Goal: Task Accomplishment & Management: Complete application form

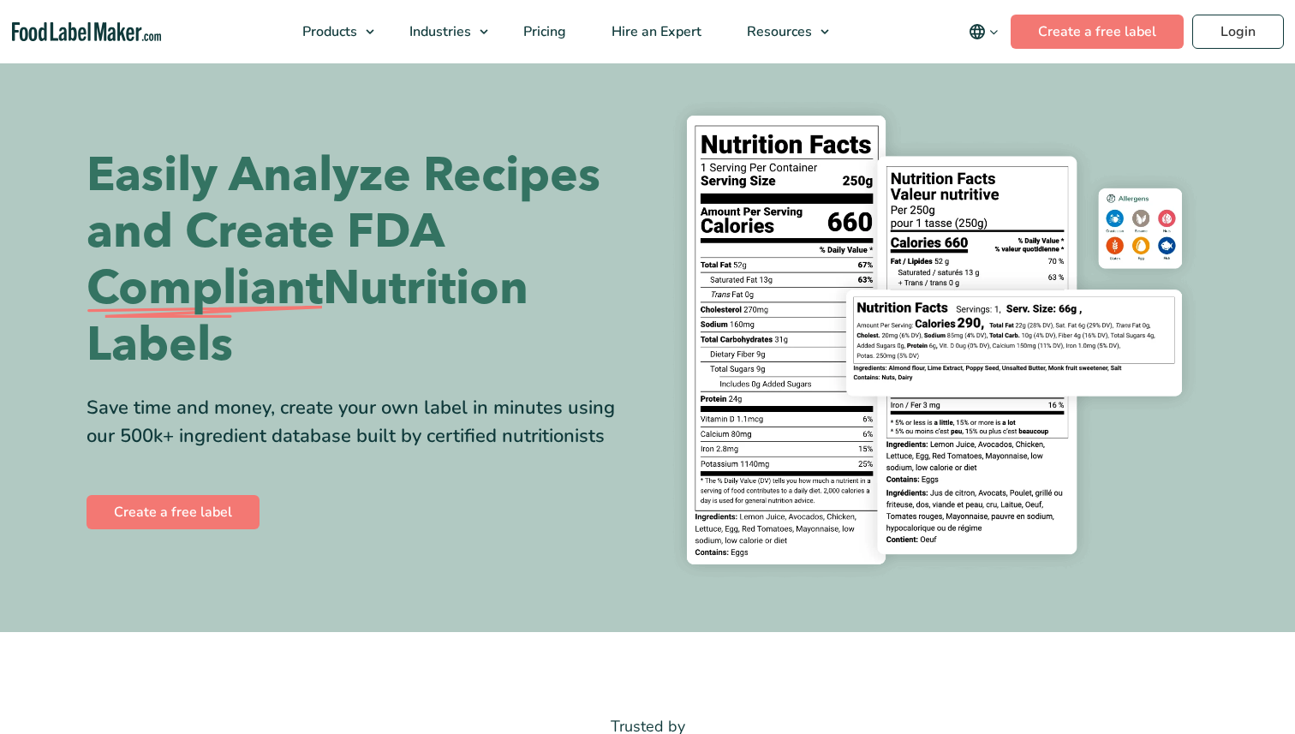
scroll to position [69, 0]
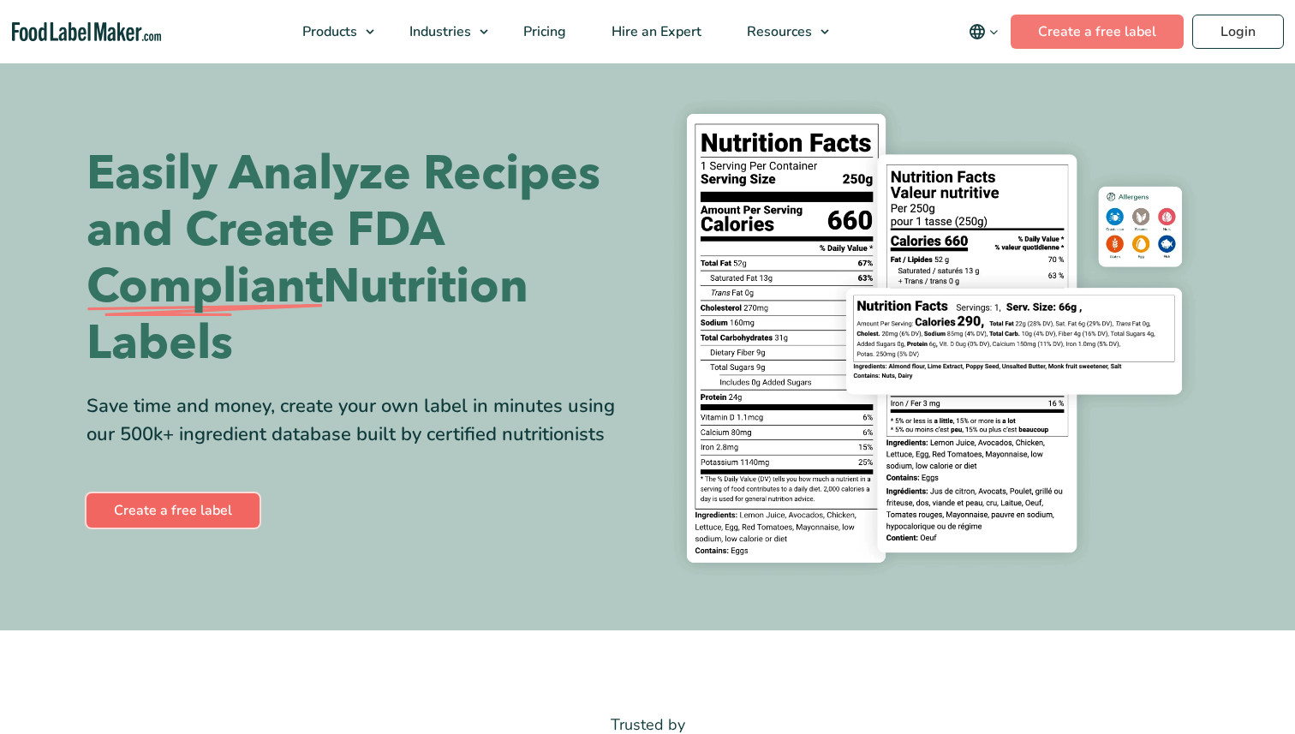
click at [200, 506] on link "Create a free label" at bounding box center [173, 510] width 173 height 34
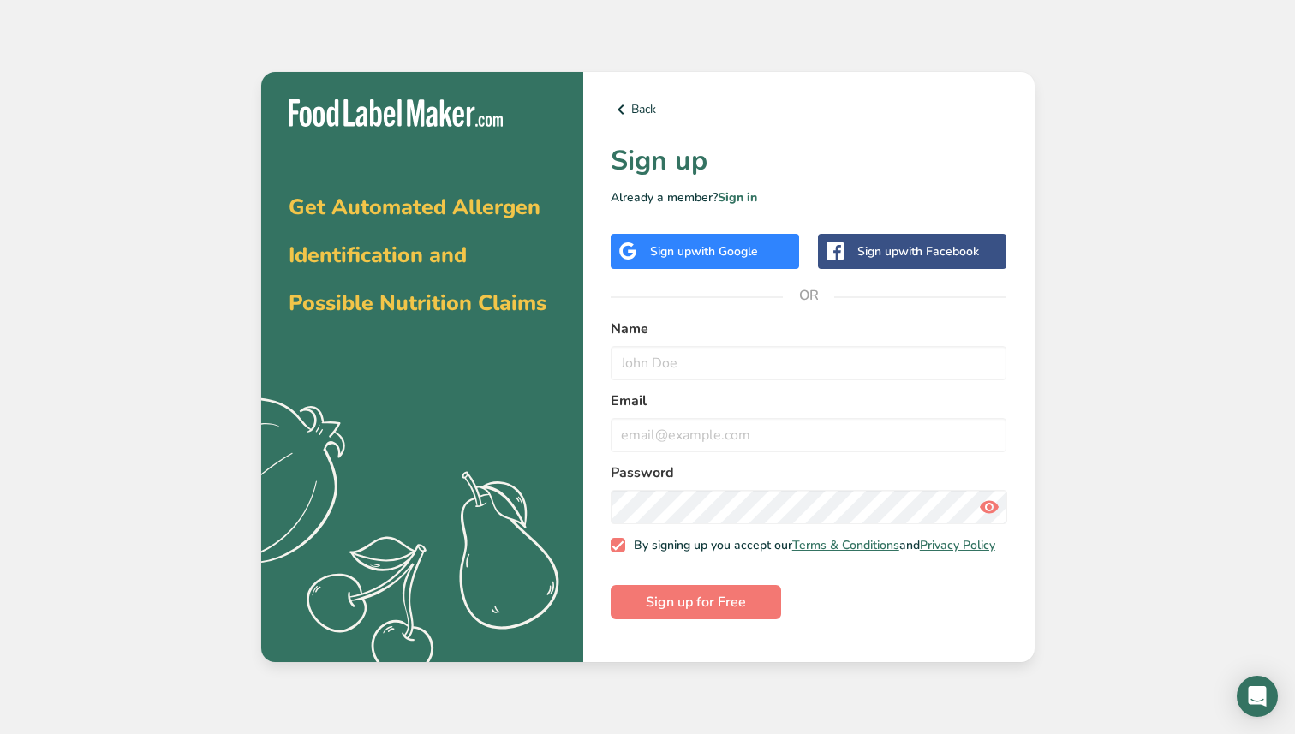
click at [740, 252] on span "with Google" at bounding box center [724, 251] width 67 height 16
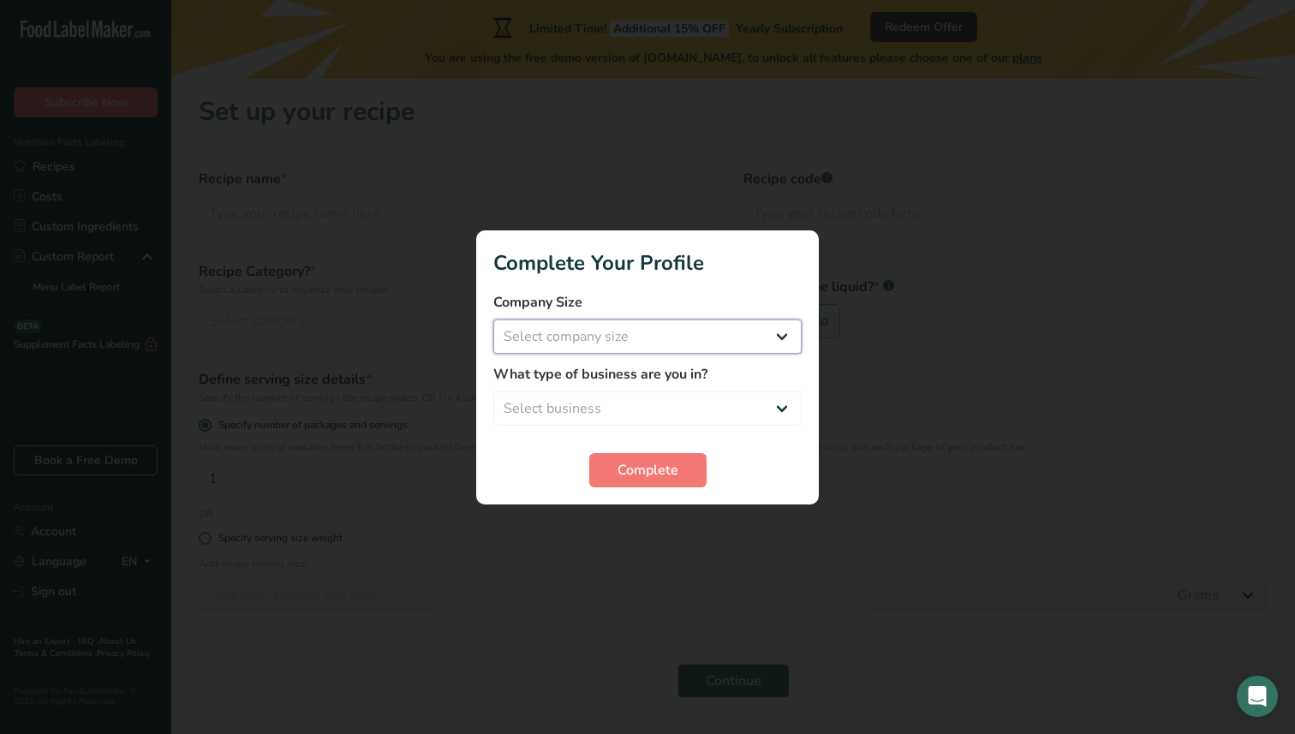
click at [715, 342] on select "Select company size Fewer than 10 Employees 10 to 50 Employees 51 to 500 Employ…" at bounding box center [647, 337] width 308 height 34
select select "2"
click at [669, 403] on select "Select business Packaged Food Manufacturer Restaurant & Cafe Bakery Meal Plans …" at bounding box center [647, 408] width 308 height 34
select select "8"
click at [635, 475] on span "Complete" at bounding box center [648, 470] width 61 height 21
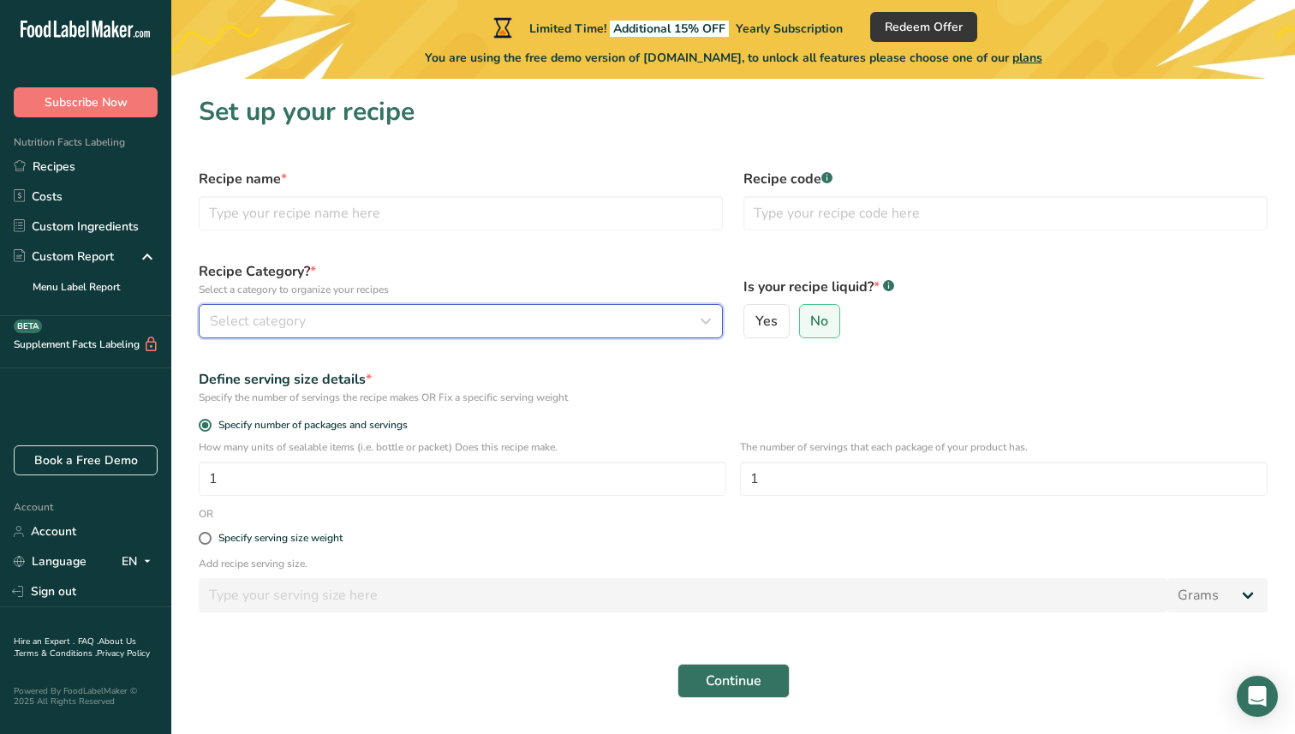
click at [709, 328] on icon "button" at bounding box center [706, 321] width 21 height 31
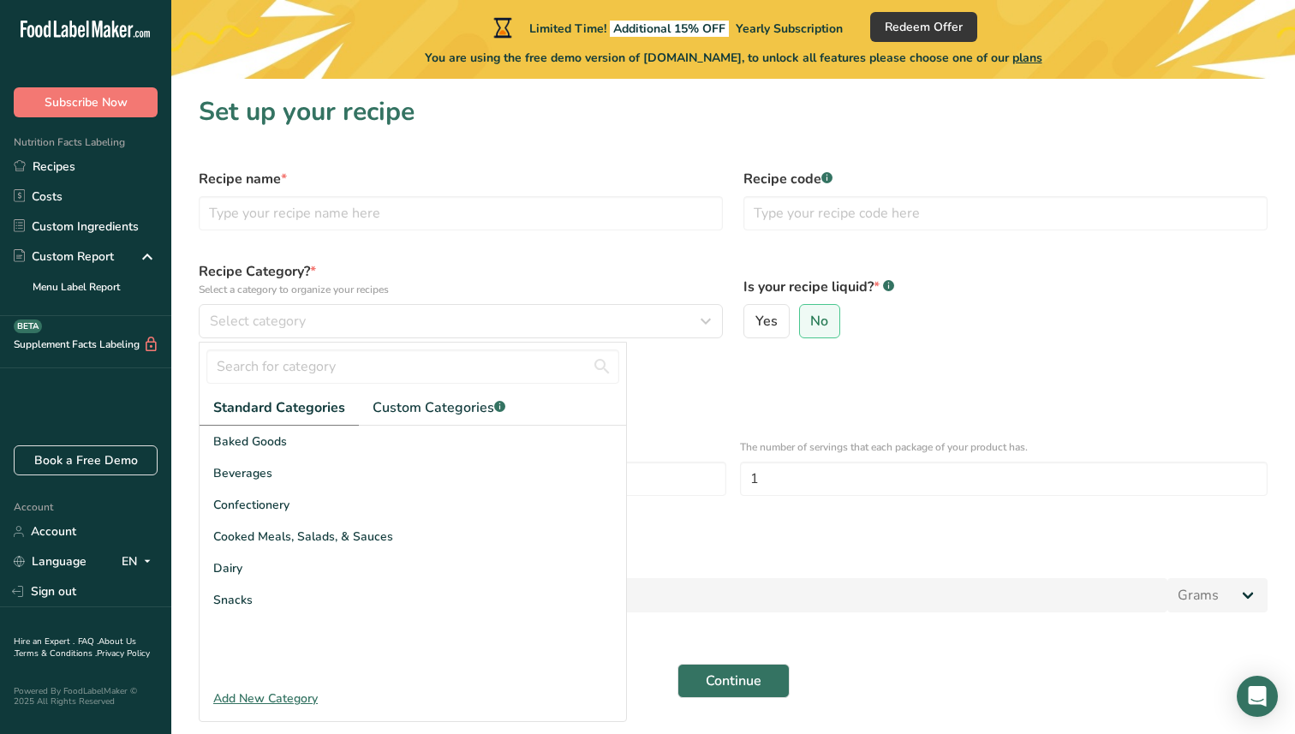
click at [307, 698] on div "Add New Category" at bounding box center [413, 699] width 427 height 18
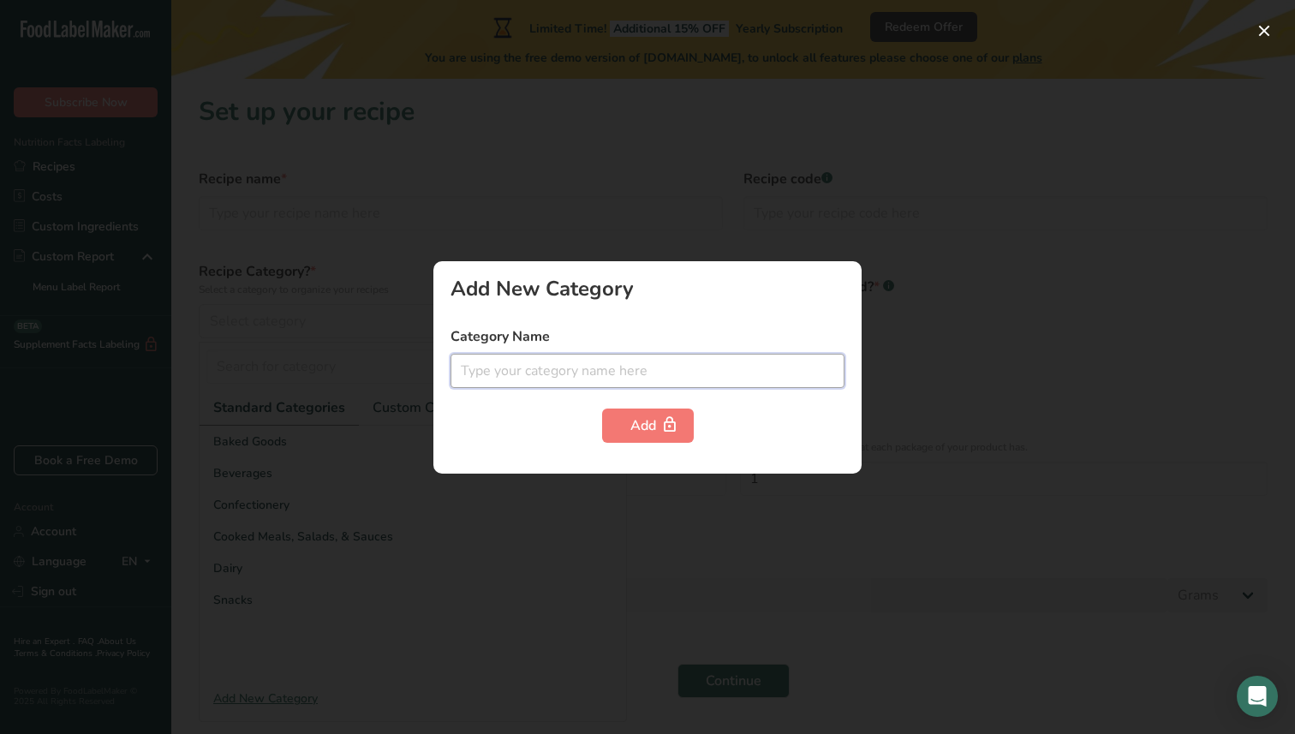
click at [564, 379] on input "text" at bounding box center [648, 371] width 394 height 34
type input "Clothing"
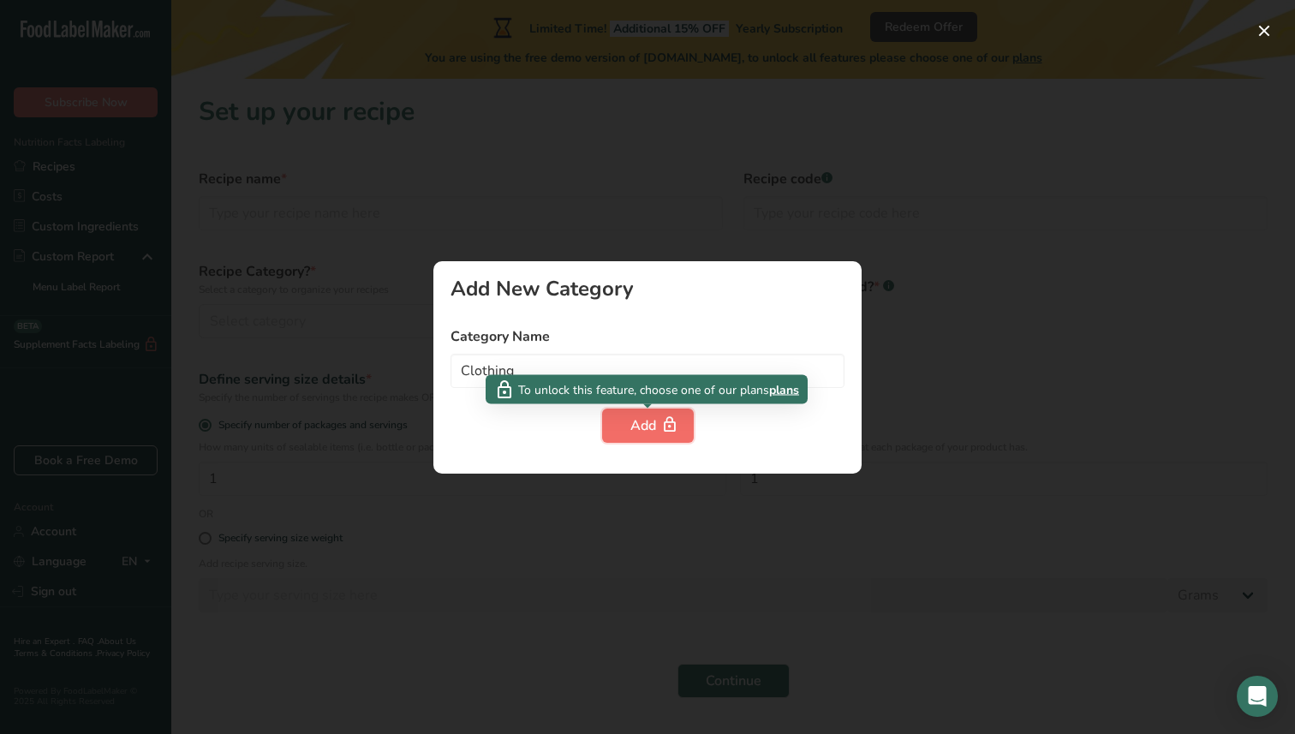
click at [629, 420] on button "Add" at bounding box center [648, 426] width 92 height 34
click at [638, 425] on div "Add" at bounding box center [647, 425] width 35 height 21
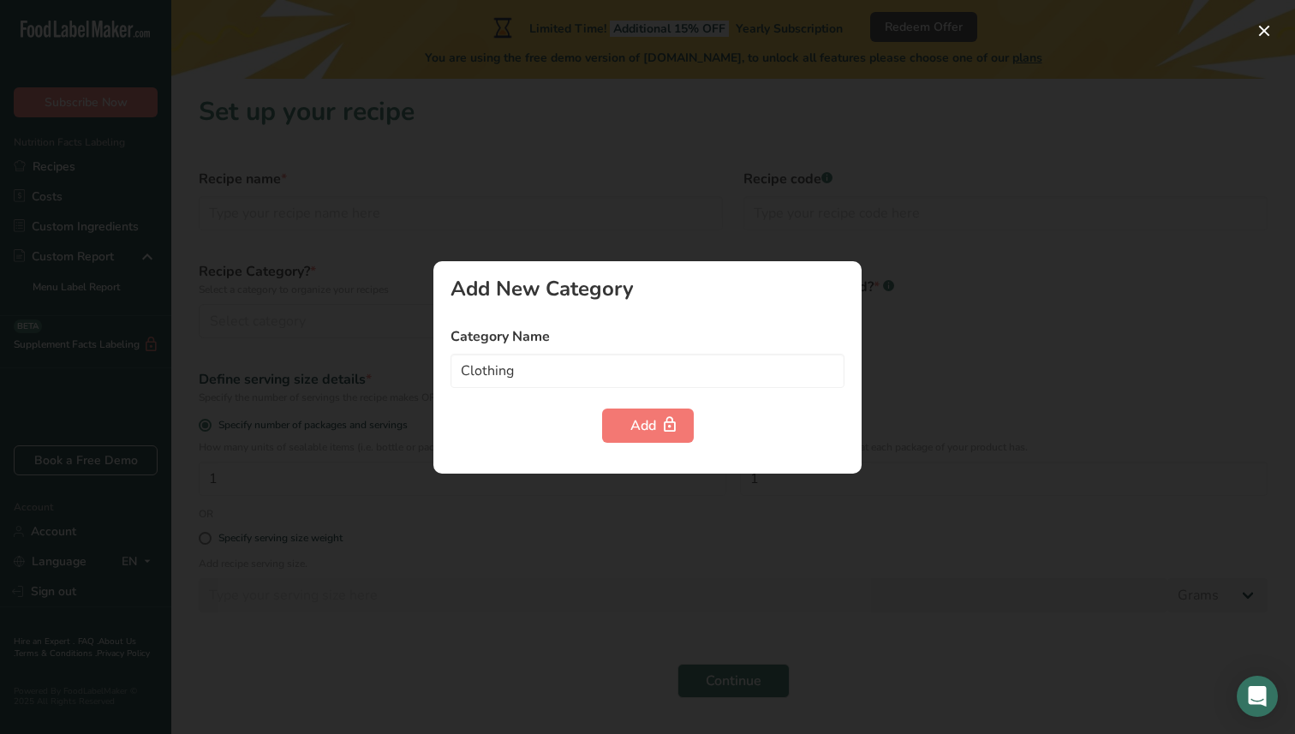
click at [553, 227] on div at bounding box center [647, 367] width 1295 height 734
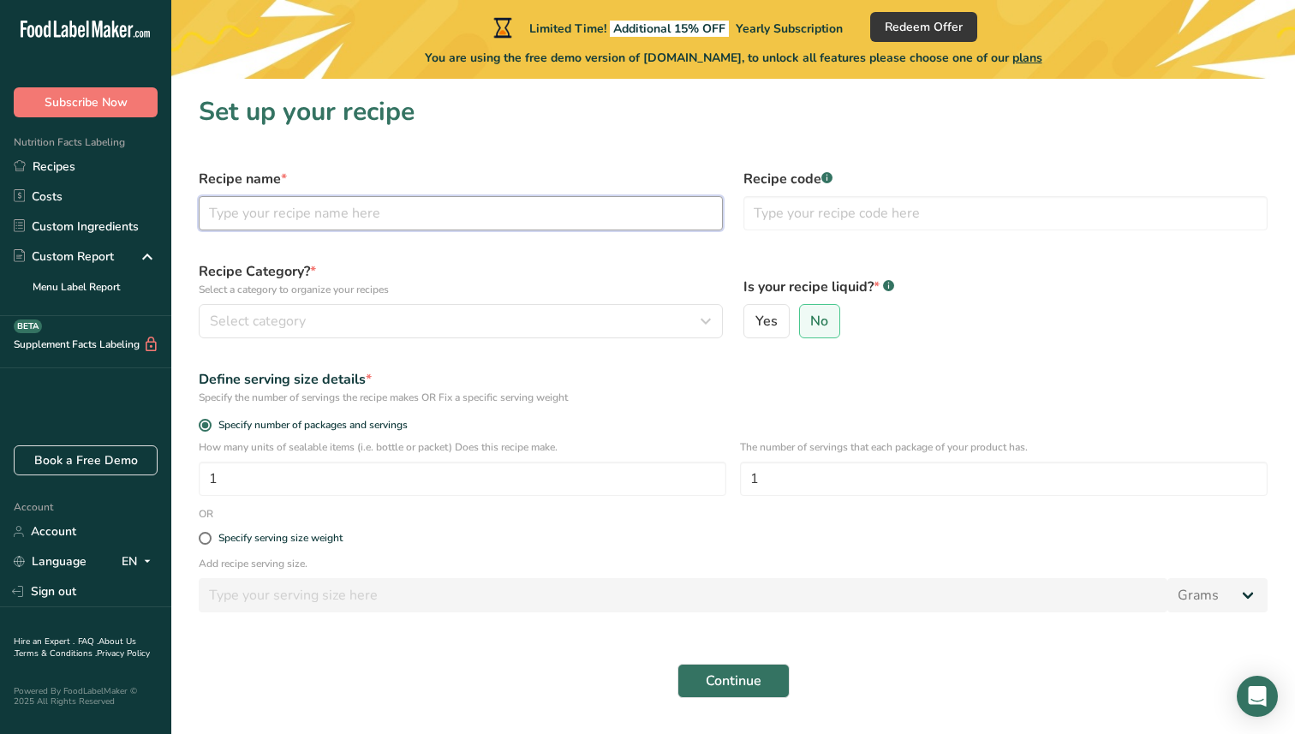
click at [453, 213] on input "text" at bounding box center [461, 213] width 524 height 34
